Goal: Task Accomplishment & Management: Complete application form

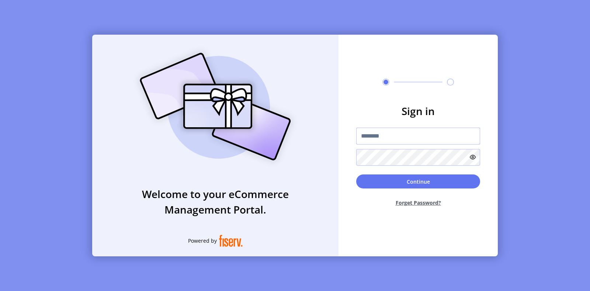
click at [368, 135] on input "text" at bounding box center [418, 136] width 124 height 17
type input "**********"
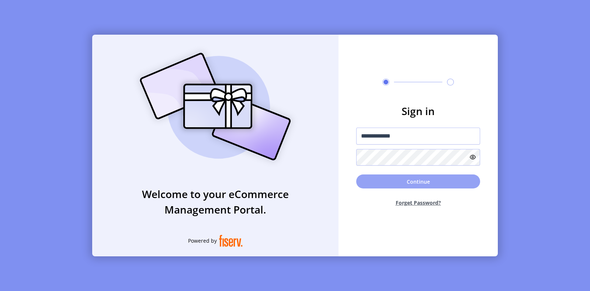
click at [442, 185] on button "Continue" at bounding box center [418, 181] width 124 height 14
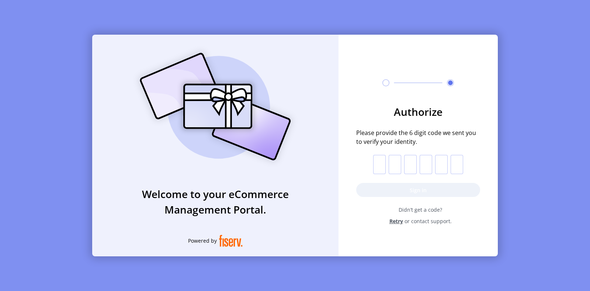
click at [379, 169] on input "text" at bounding box center [379, 164] width 13 height 19
type input "*"
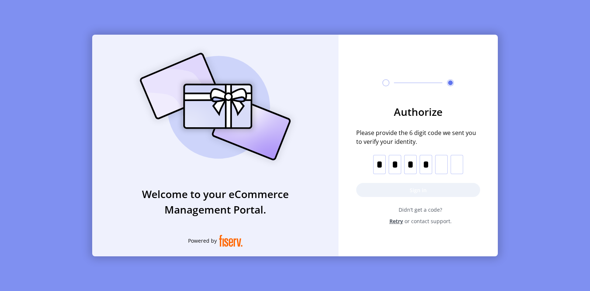
type input "*"
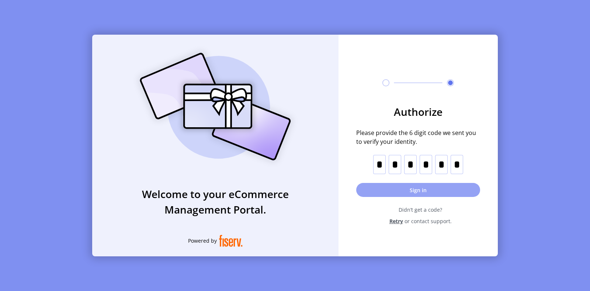
type input "*"
click at [435, 189] on button "Sign in" at bounding box center [418, 190] width 124 height 14
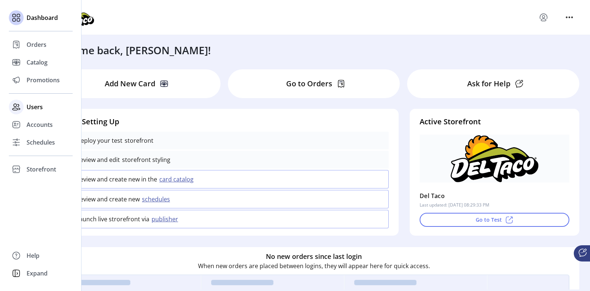
click at [42, 104] on span "Users" at bounding box center [35, 107] width 16 height 9
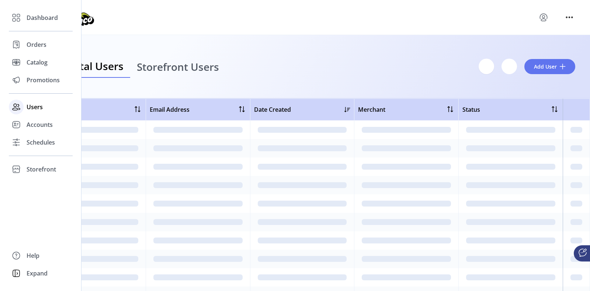
click at [33, 107] on span "Users" at bounding box center [35, 107] width 16 height 9
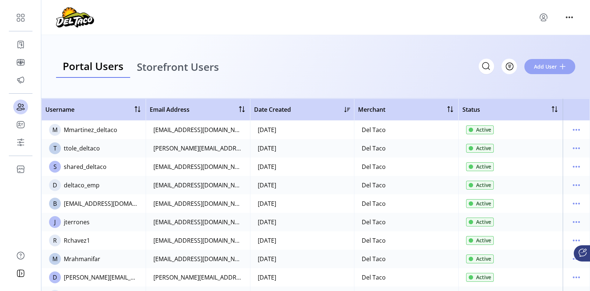
drag, startPoint x: 559, startPoint y: 67, endPoint x: 564, endPoint y: 83, distance: 17.1
click at [560, 69] on button "Add User" at bounding box center [550, 66] width 51 height 15
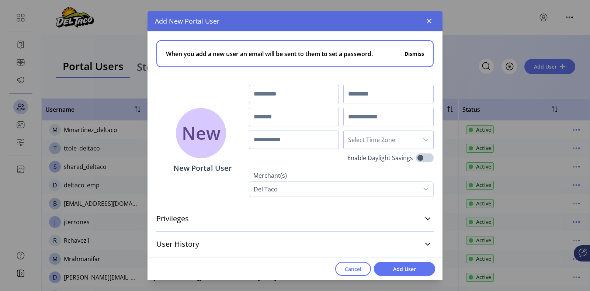
click at [281, 94] on input "text" at bounding box center [294, 94] width 90 height 18
type input "******"
type input "**********"
click at [279, 119] on input "text" at bounding box center [294, 117] width 90 height 18
type input "**********"
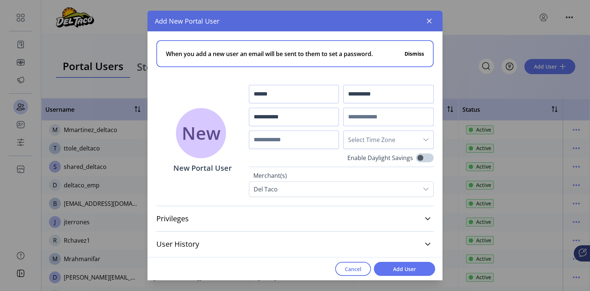
paste input "**********"
type input "**********"
click at [287, 135] on input "text" at bounding box center [294, 140] width 90 height 18
type input "**********"
click at [425, 141] on icon "dropdown trigger" at bounding box center [426, 140] width 6 height 6
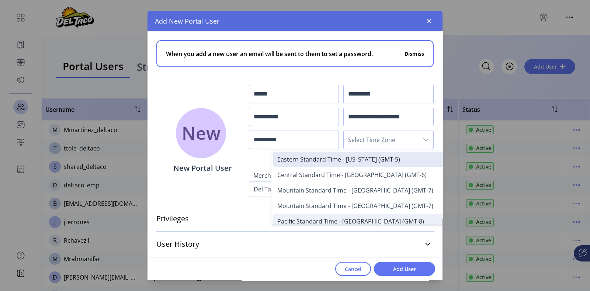
click at [341, 221] on span "Pacific Standard Time - Los Angeles (GMT-8)" at bounding box center [350, 221] width 147 height 8
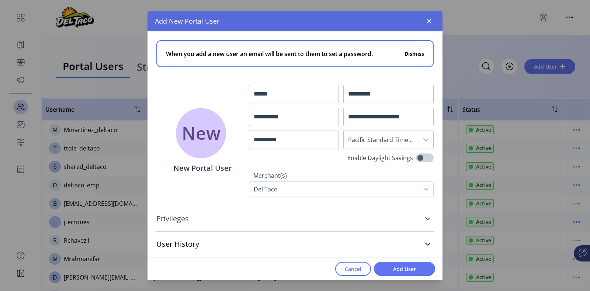
click at [427, 218] on icon at bounding box center [428, 219] width 6 height 6
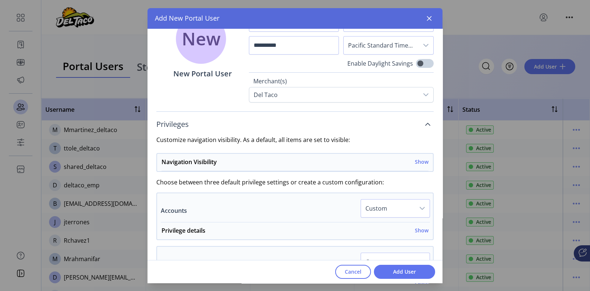
scroll to position [138, 0]
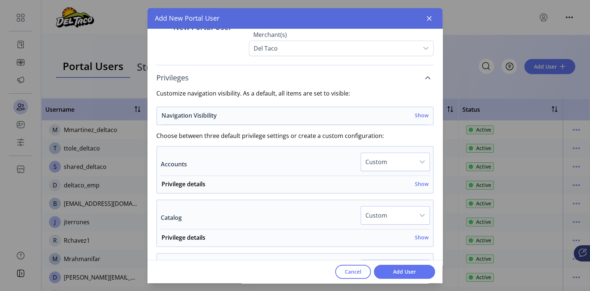
click at [418, 117] on h6 "Show" at bounding box center [422, 115] width 14 height 8
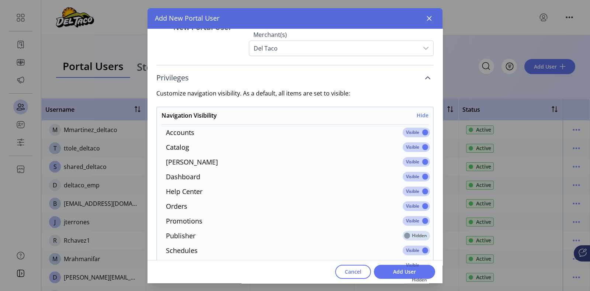
click at [421, 132] on span at bounding box center [416, 133] width 27 height 10
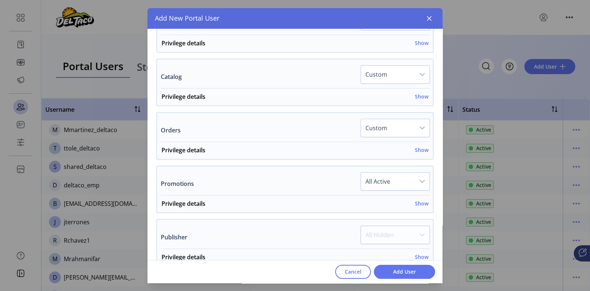
scroll to position [461, 0]
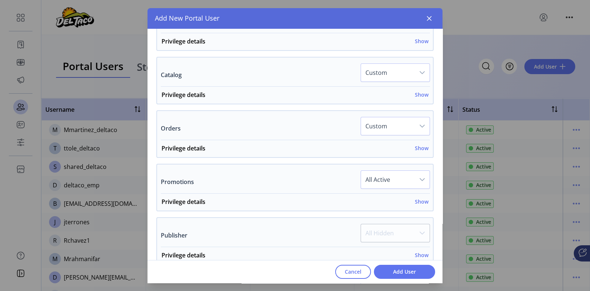
click at [415, 126] on div "dropdown trigger" at bounding box center [422, 126] width 15 height 18
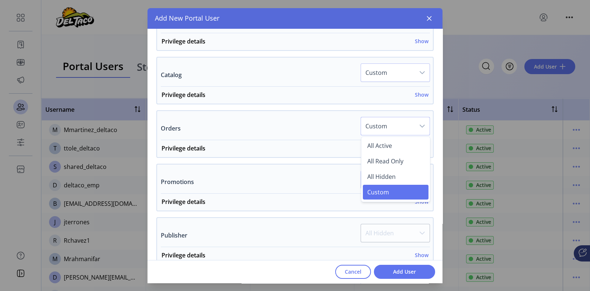
click at [227, 139] on div "Orders Custom All Active All Read Only All Hidden Custom" at bounding box center [295, 128] width 269 height 23
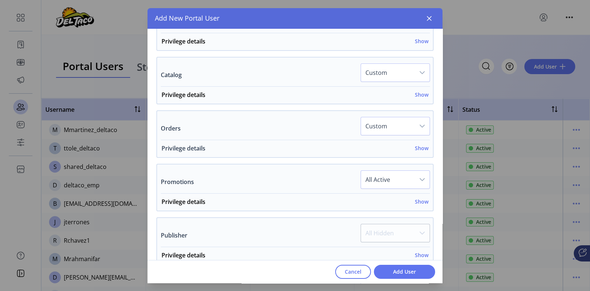
click at [415, 148] on h6 "Show" at bounding box center [422, 148] width 14 height 8
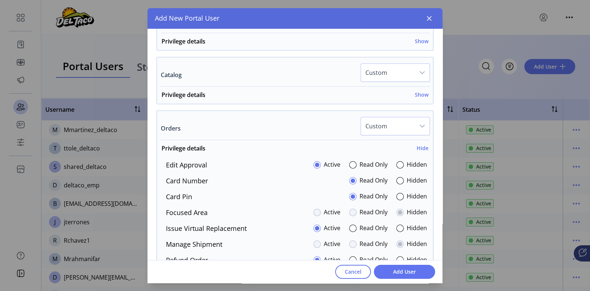
scroll to position [507, 0]
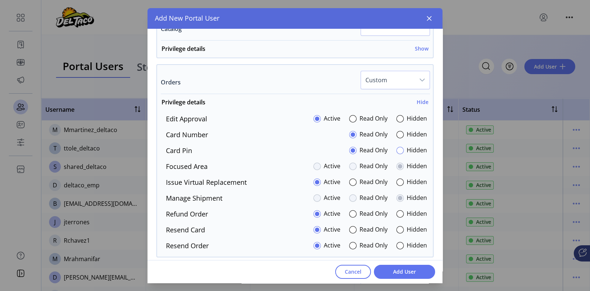
click at [399, 150] on div at bounding box center [400, 150] width 7 height 7
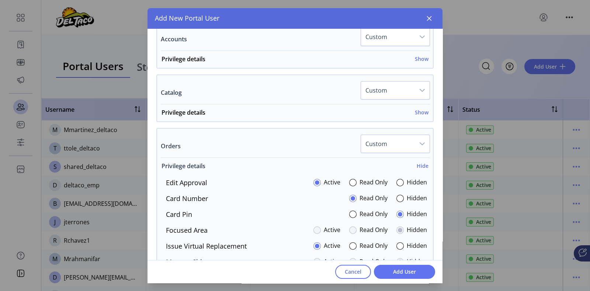
scroll to position [415, 0]
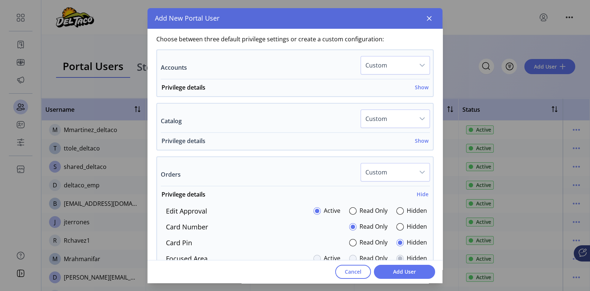
click at [422, 142] on h6 "Show" at bounding box center [422, 141] width 14 height 8
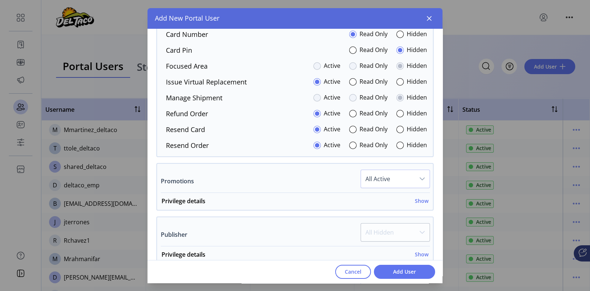
scroll to position [691, 0]
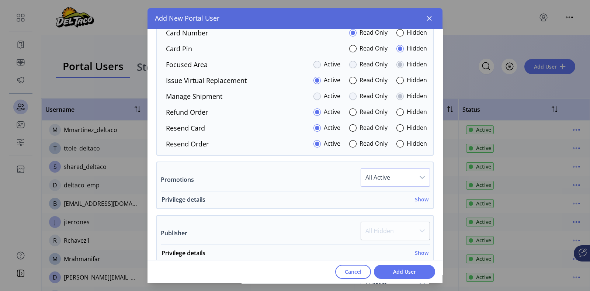
click at [419, 196] on h6 "Show" at bounding box center [422, 200] width 14 height 8
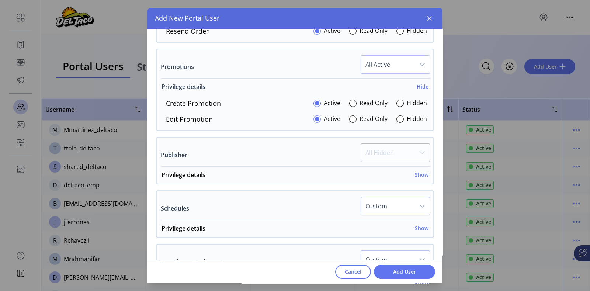
scroll to position [830, 0]
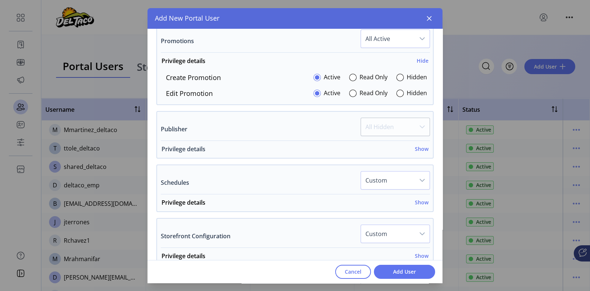
click at [422, 150] on h6 "Show" at bounding box center [422, 149] width 14 height 8
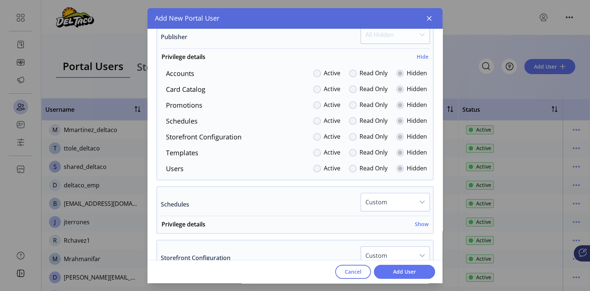
scroll to position [968, 0]
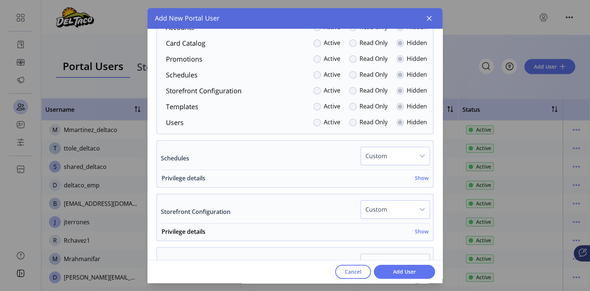
click at [422, 176] on h6 "Show" at bounding box center [422, 178] width 14 height 8
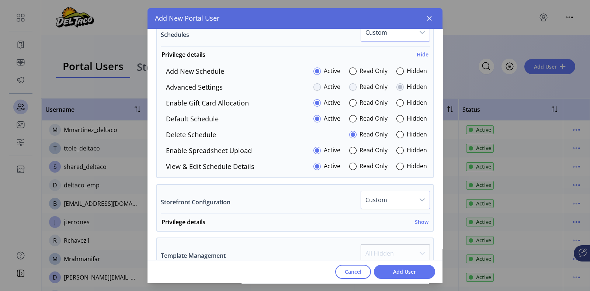
scroll to position [1107, 0]
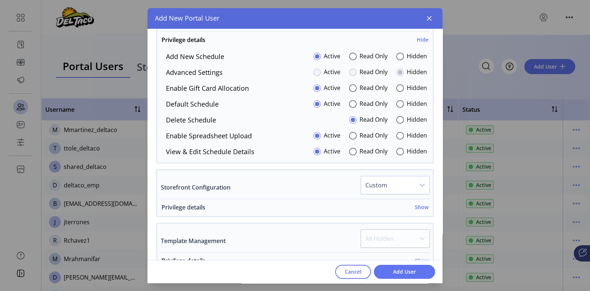
click at [419, 207] on h6 "Show" at bounding box center [422, 207] width 14 height 8
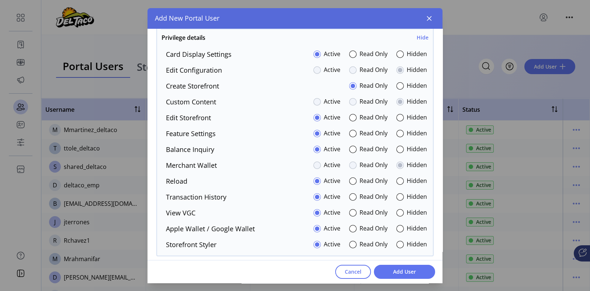
scroll to position [1291, 0]
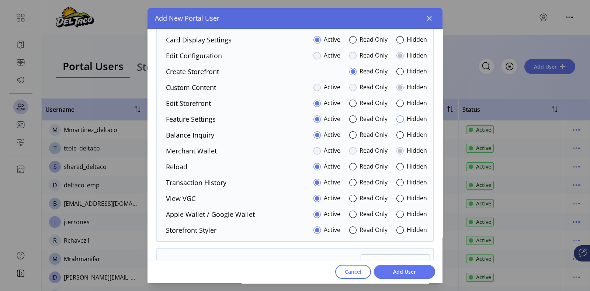
click at [397, 118] on div at bounding box center [400, 118] width 7 height 7
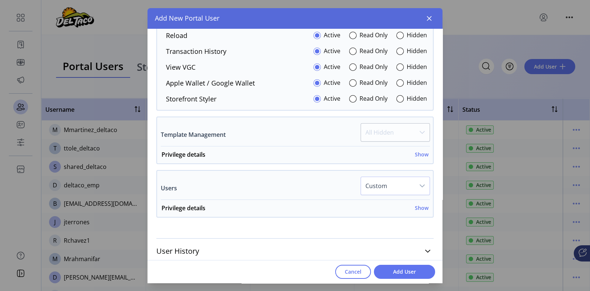
scroll to position [1423, 0]
click at [422, 152] on h6 "Show" at bounding box center [422, 154] width 14 height 8
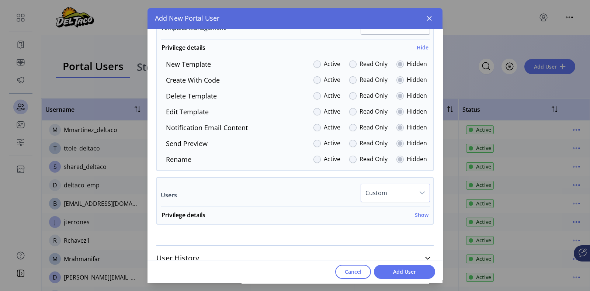
scroll to position [1537, 0]
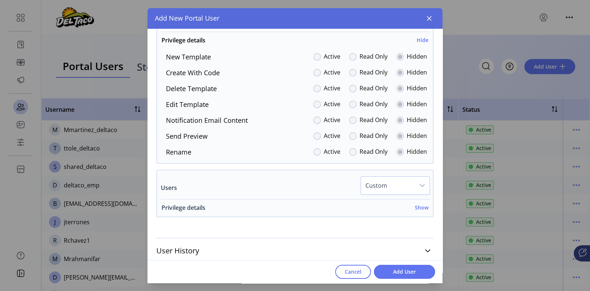
click at [415, 205] on h6 "Show" at bounding box center [422, 208] width 14 height 8
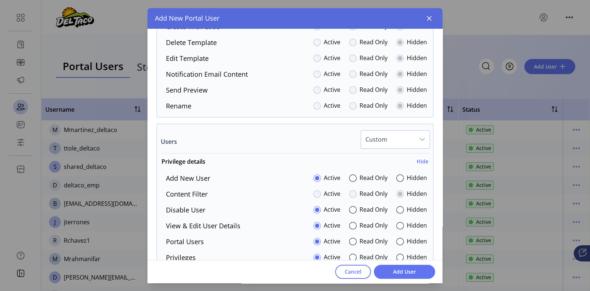
scroll to position [1629, 0]
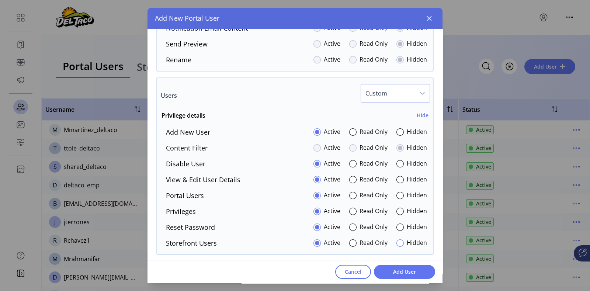
click at [397, 239] on div at bounding box center [400, 242] width 7 height 7
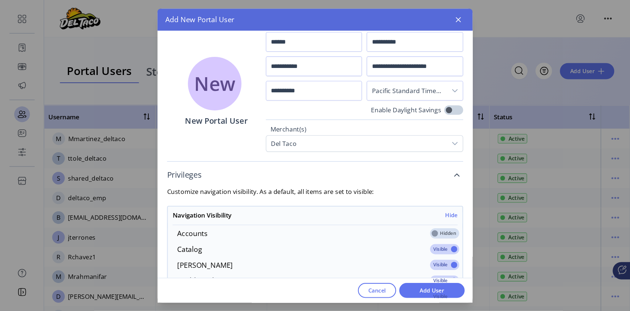
scroll to position [0, 0]
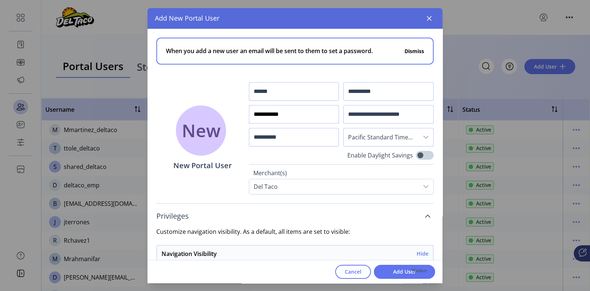
click at [296, 114] on input "**********" at bounding box center [294, 114] width 90 height 18
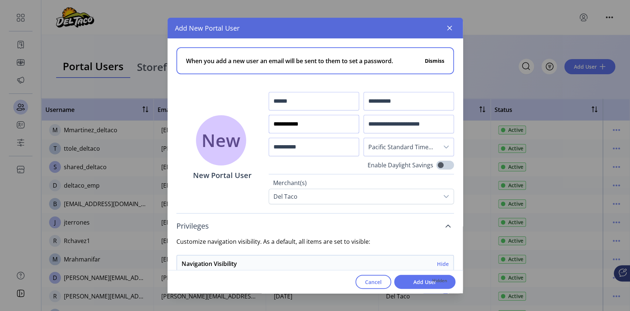
drag, startPoint x: 309, startPoint y: 126, endPoint x: 228, endPoint y: 129, distance: 80.8
click at [228, 129] on div "**********" at bounding box center [314, 121] width 295 height 166
drag, startPoint x: 348, startPoint y: 99, endPoint x: 305, endPoint y: 123, distance: 49.2
click at [348, 99] on input "******" at bounding box center [314, 101] width 90 height 18
click at [298, 126] on input "text" at bounding box center [314, 124] width 90 height 18
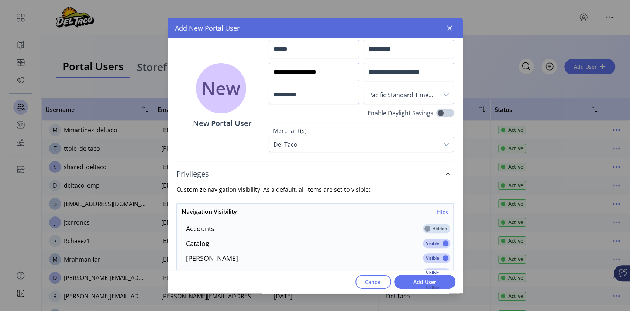
scroll to position [49, 0]
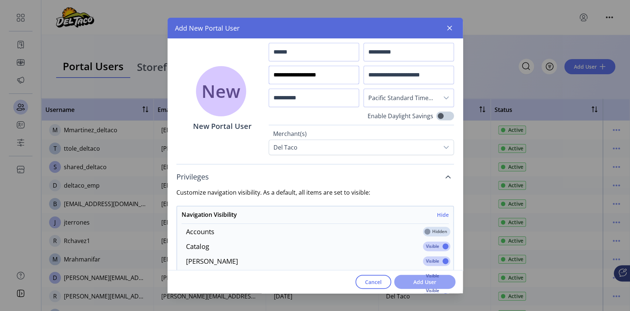
type input "**********"
click at [423, 279] on span "Add User" at bounding box center [425, 282] width 42 height 8
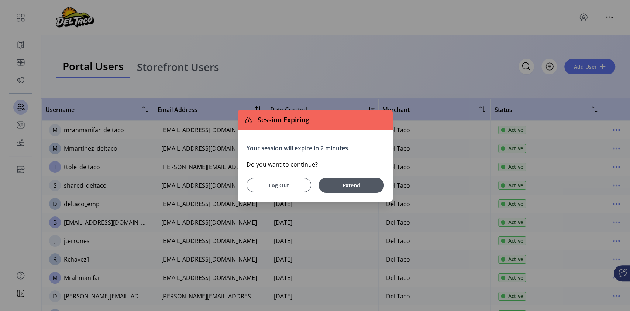
drag, startPoint x: 276, startPoint y: 184, endPoint x: 277, endPoint y: 174, distance: 10.7
click at [276, 184] on span "Log Out" at bounding box center [279, 185] width 46 height 8
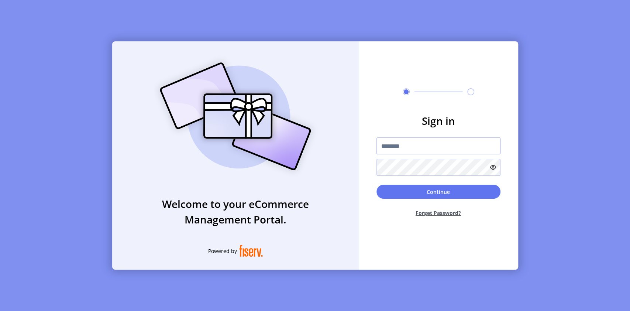
type input "**********"
